Goal: Find specific page/section: Find specific page/section

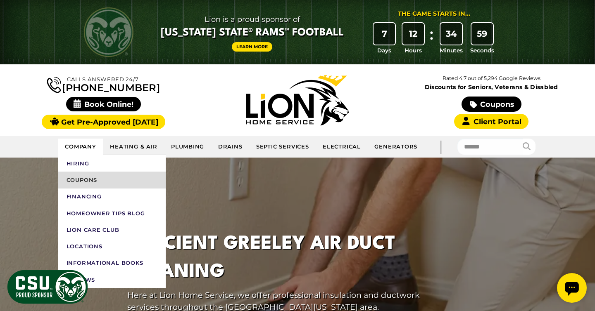
click at [83, 176] on link "Coupons" at bounding box center [111, 180] width 107 height 17
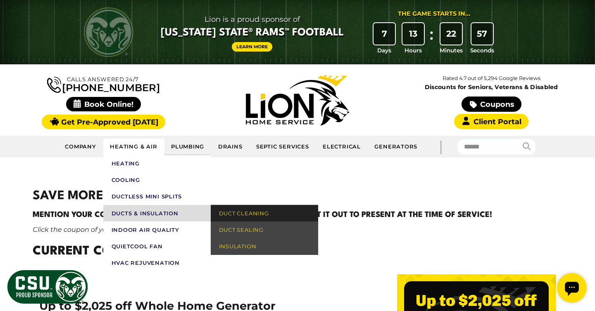
click at [230, 213] on link "Duct Cleaning" at bounding box center [264, 213] width 107 height 17
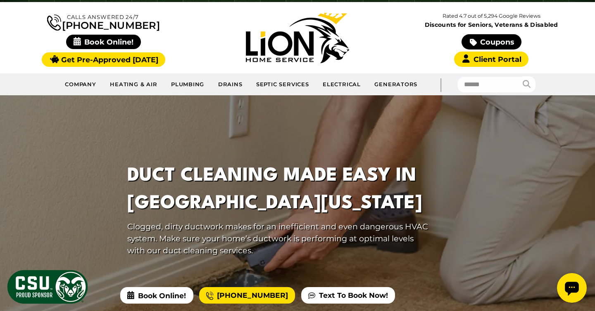
scroll to position [62, 0]
